Goal: Transaction & Acquisition: Purchase product/service

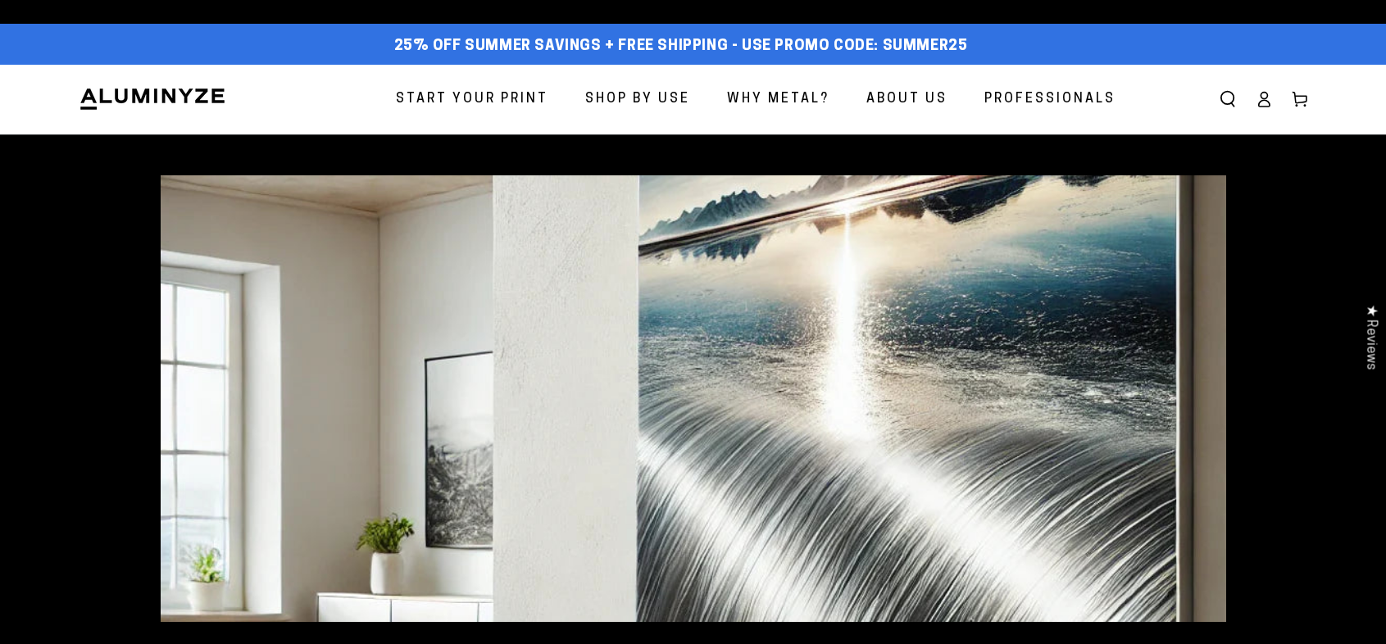
click at [476, 98] on span "Start Your Print" at bounding box center [472, 100] width 152 height 24
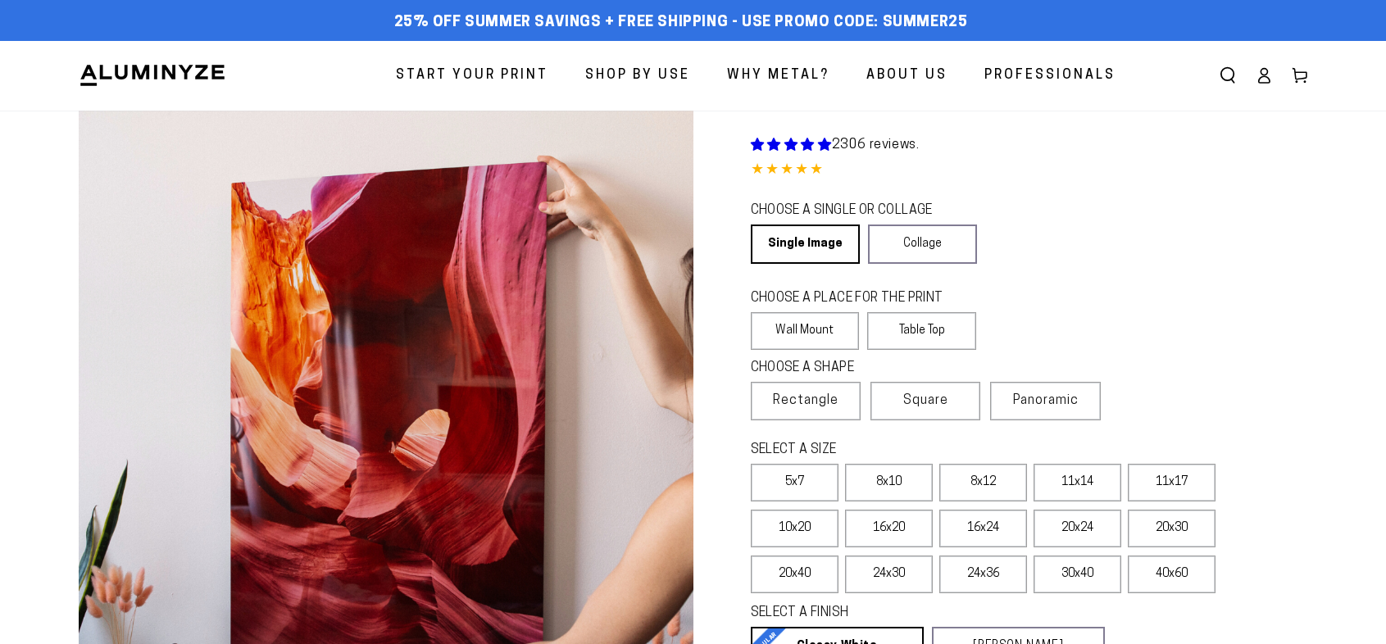
select select "**********"
click at [815, 402] on span "Rectangle" at bounding box center [806, 401] width 66 height 20
click at [991, 476] on label "8x12" at bounding box center [983, 483] width 88 height 38
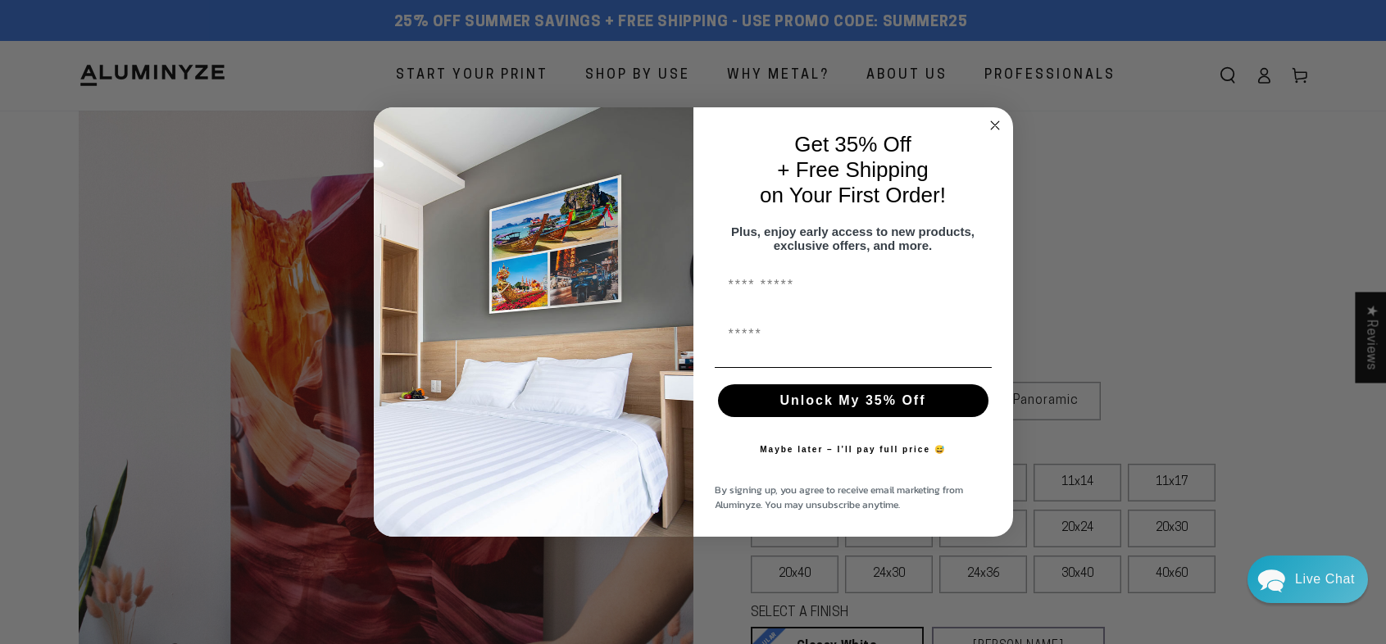
click at [994, 120] on circle "Close dialog" at bounding box center [994, 125] width 19 height 19
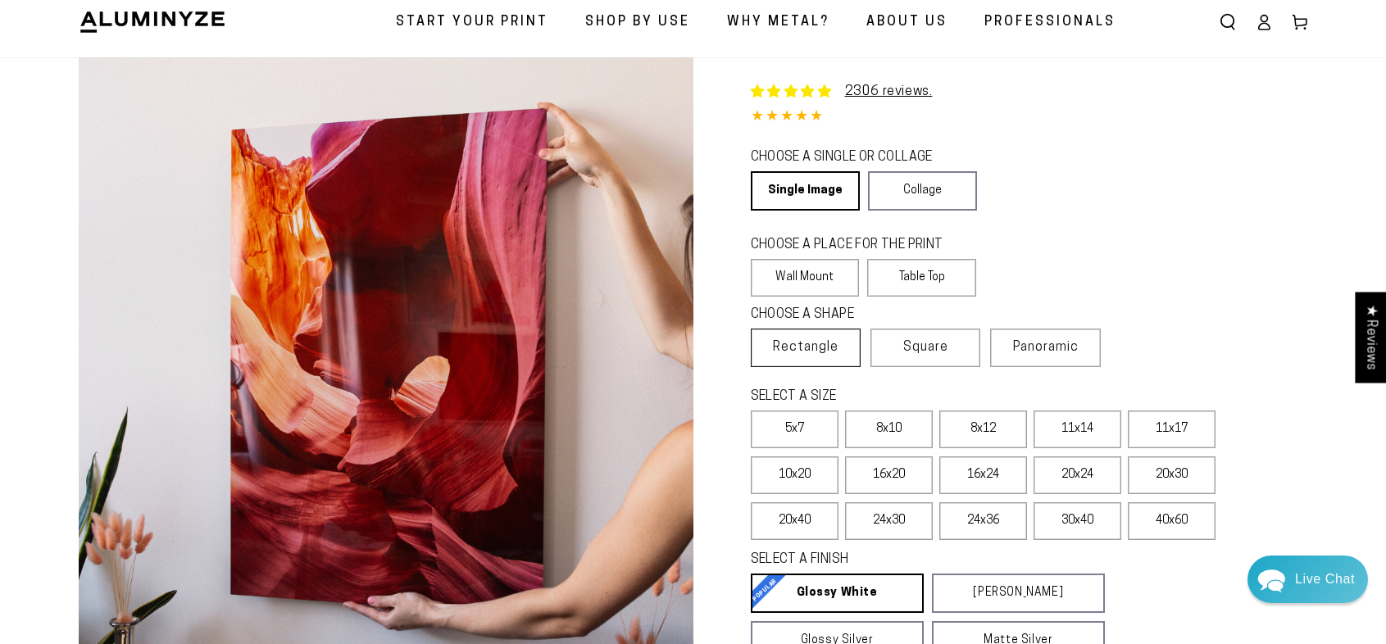
scroll to position [82, 0]
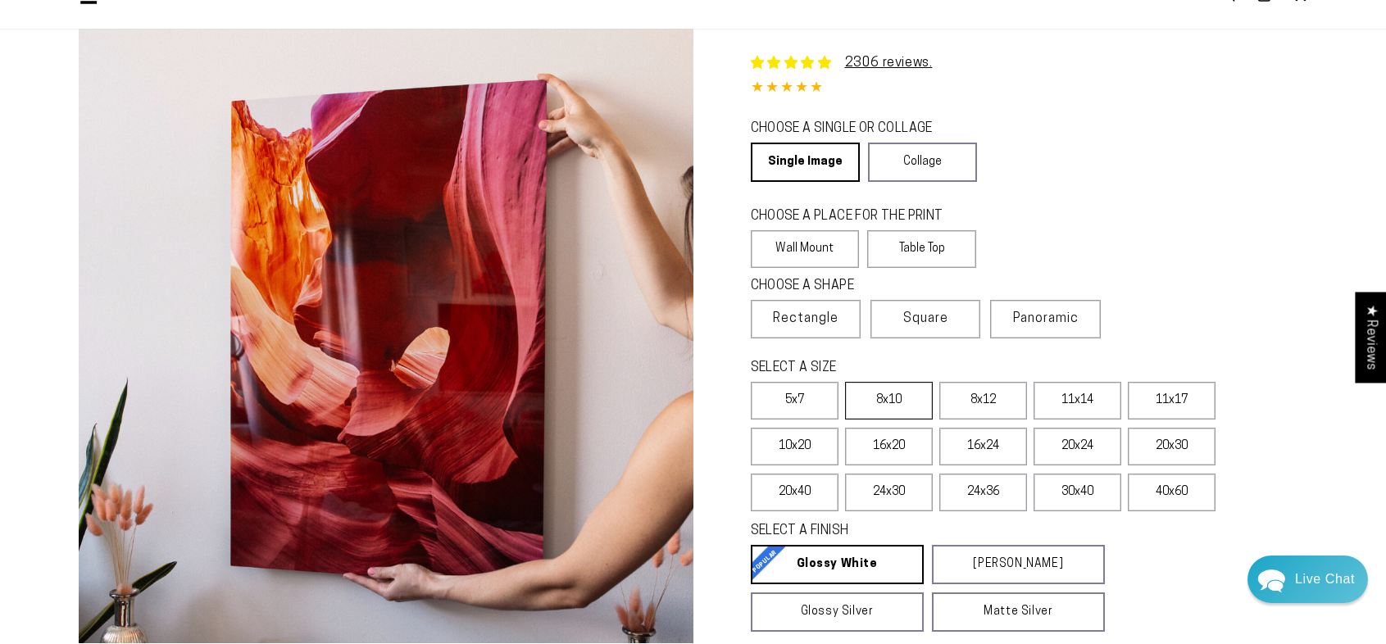
click at [899, 397] on label "8x10" at bounding box center [889, 401] width 88 height 38
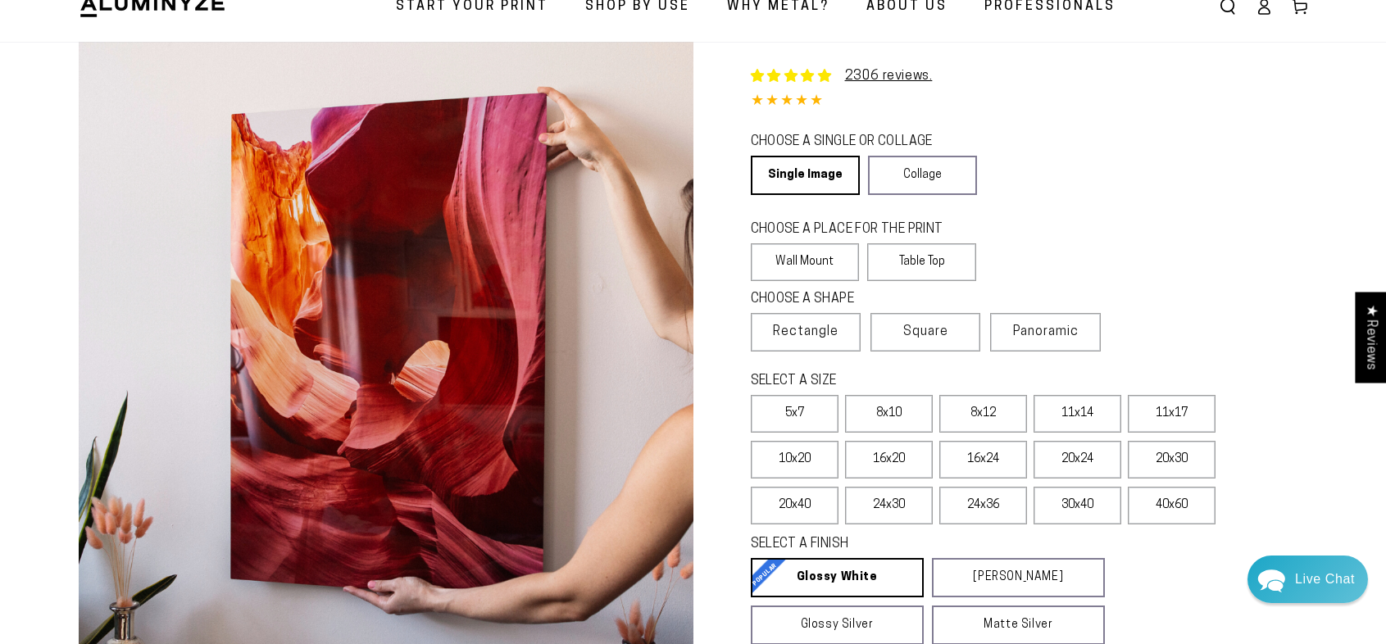
scroll to position [246, 0]
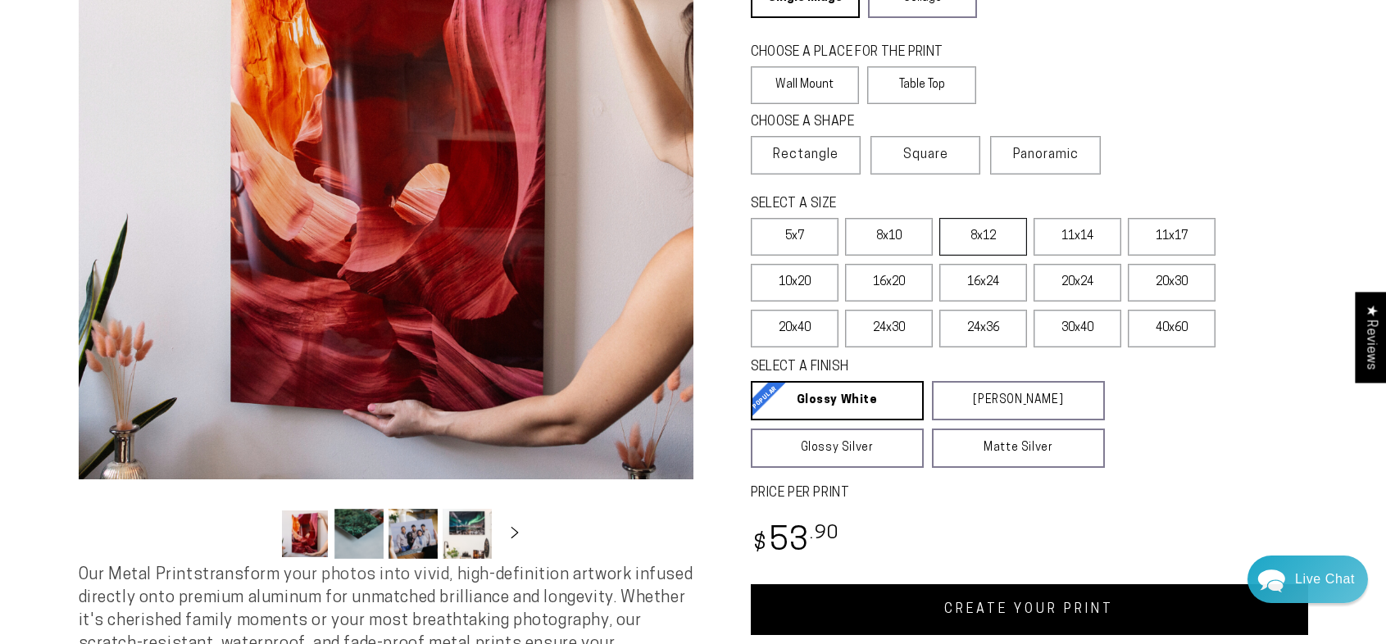
click at [998, 238] on label "8x12" at bounding box center [983, 237] width 88 height 38
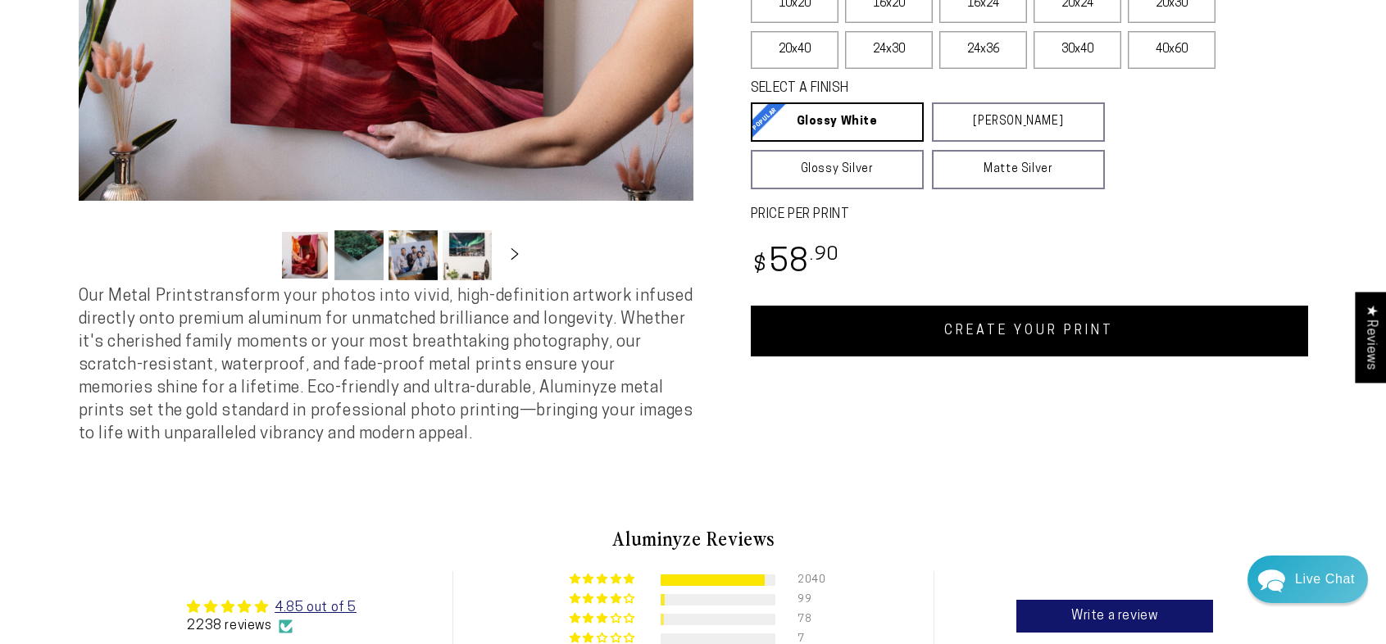
scroll to position [492, 0]
